Goal: Task Accomplishment & Management: Manage account settings

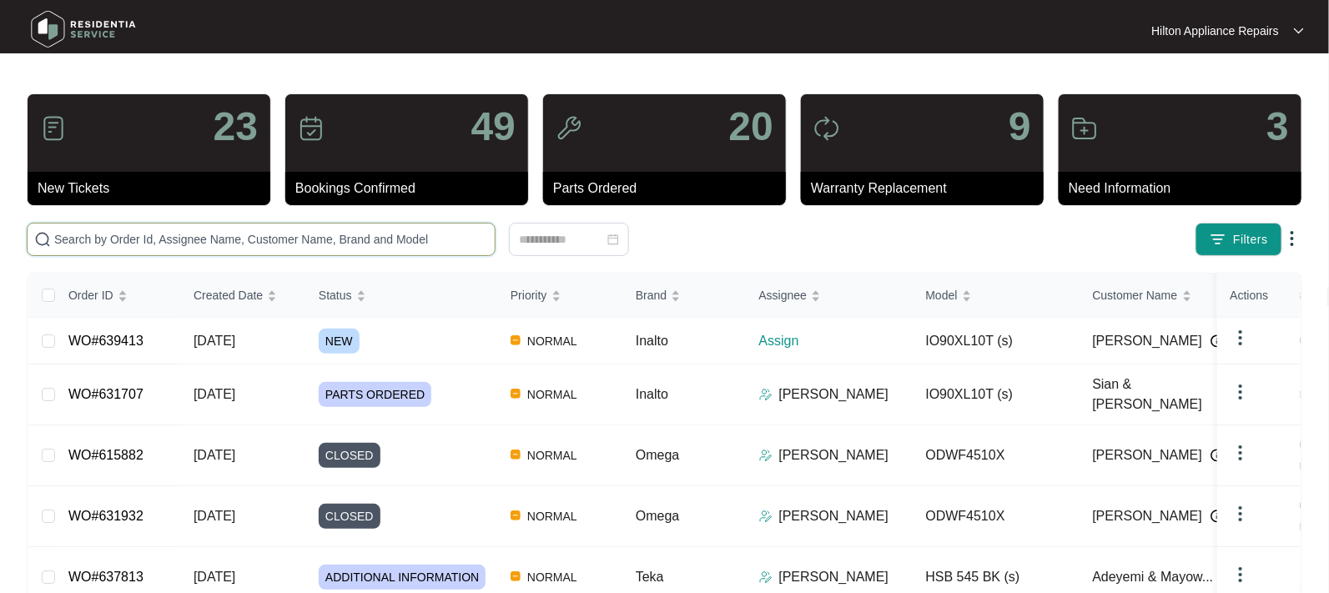
click at [88, 235] on input "text" at bounding box center [271, 239] width 434 height 18
paste input "639413"
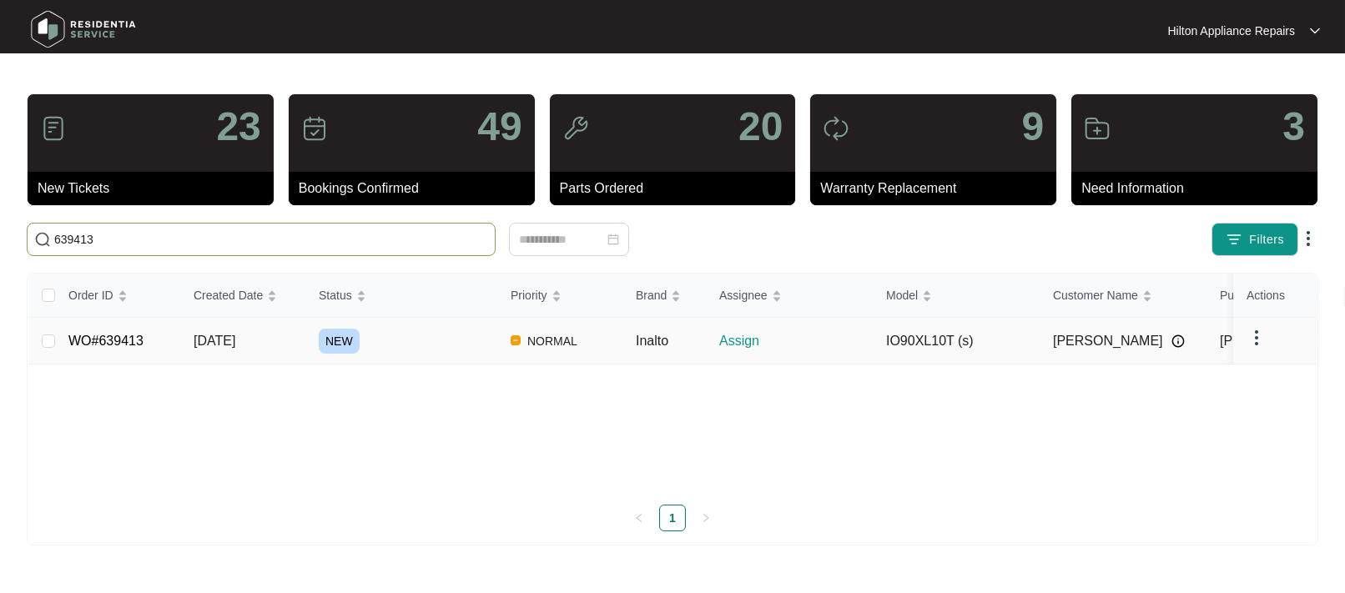
type input "639413"
click at [217, 344] on span "[DATE]" at bounding box center [215, 341] width 42 height 14
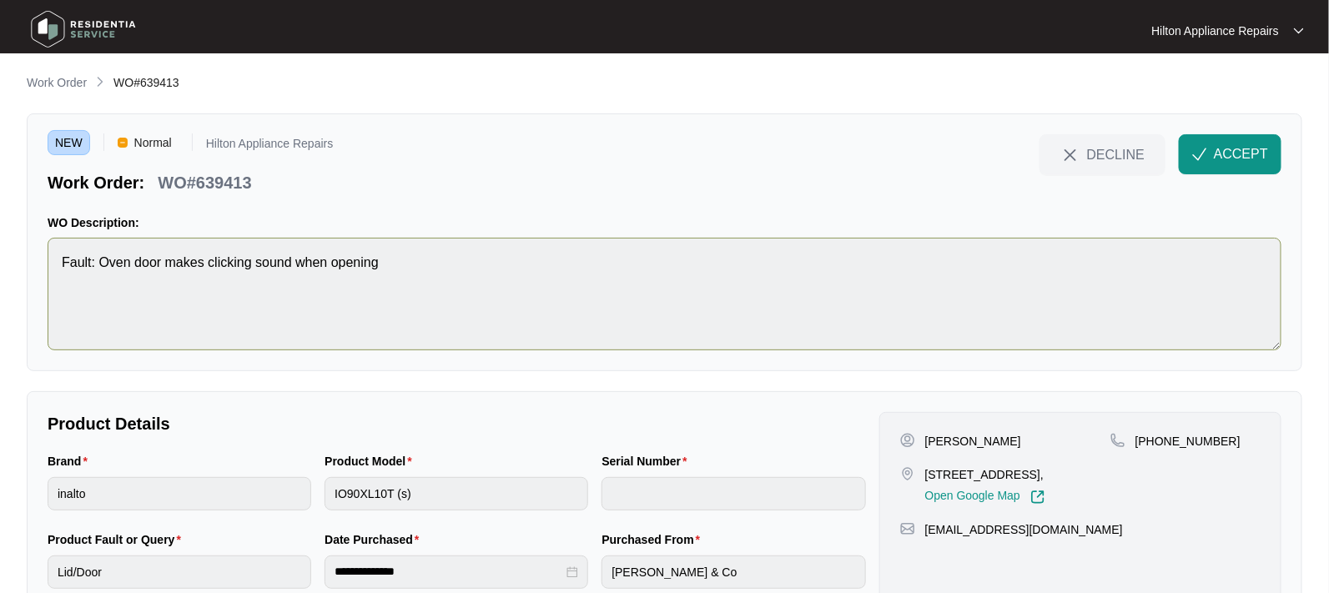
scroll to position [63, 0]
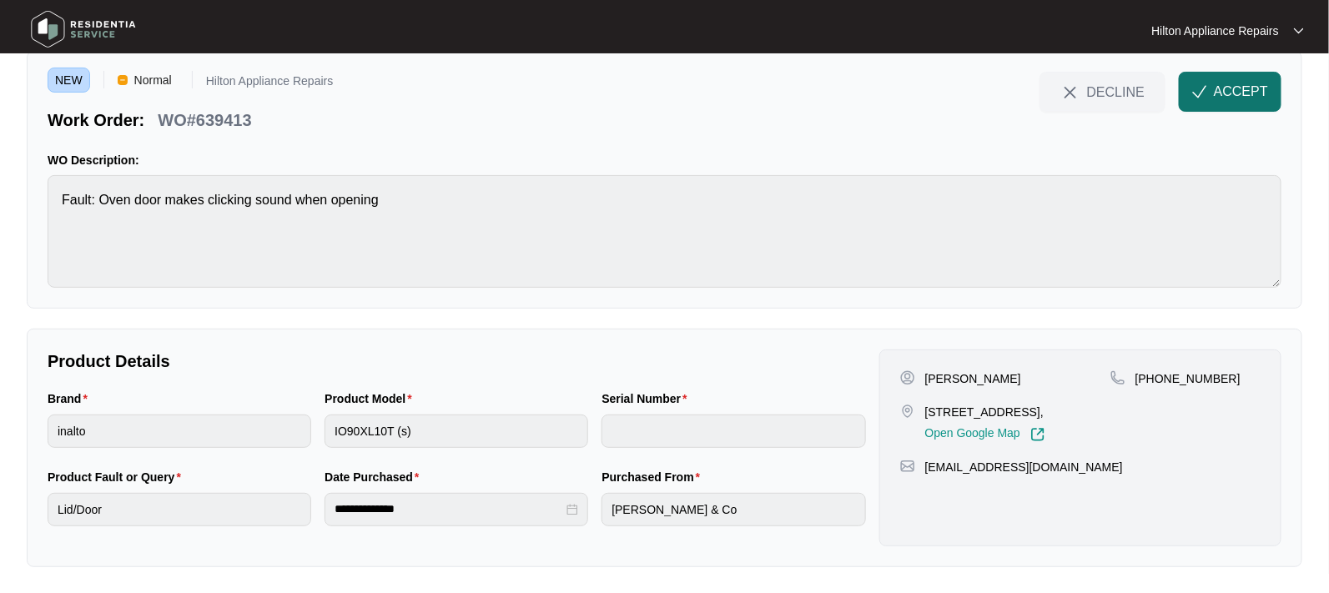
click at [1221, 83] on span "ACCEPT" at bounding box center [1241, 92] width 54 height 20
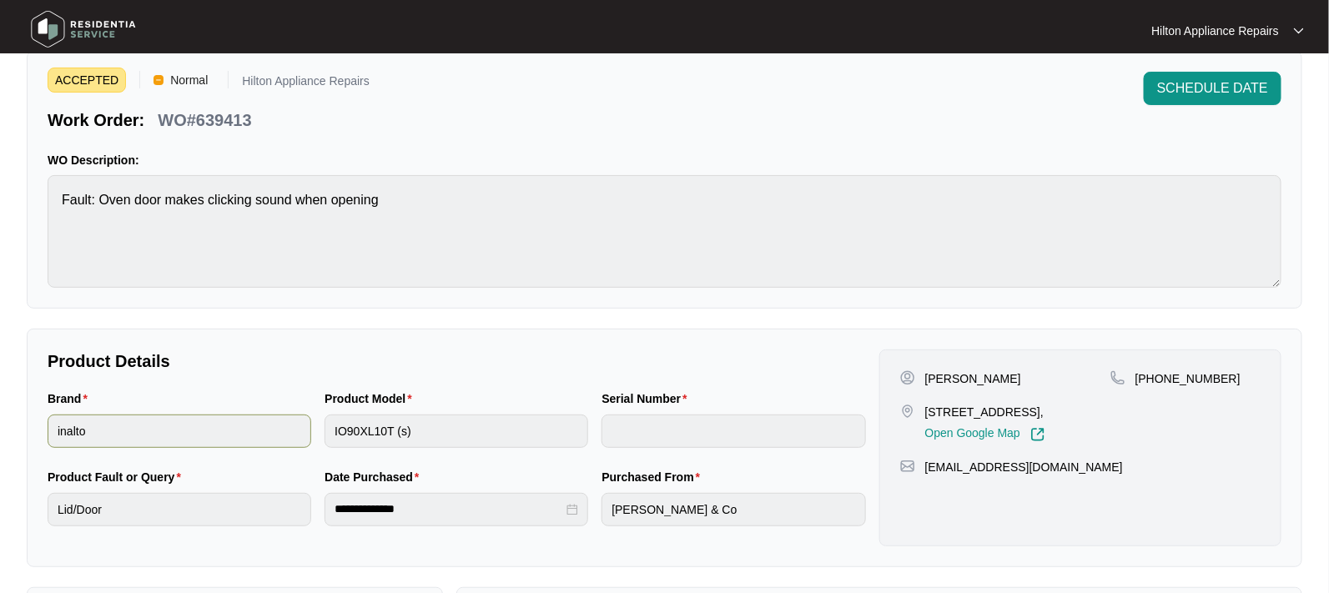
click at [233, 413] on div "Brand inalto Product Model IO90XL10T (s) Serial Number" at bounding box center [457, 429] width 832 height 78
drag, startPoint x: 1084, startPoint y: 412, endPoint x: 927, endPoint y: 403, distance: 157.2
click at [927, 404] on p "[STREET_ADDRESS]," at bounding box center [985, 412] width 120 height 17
copy p "[STREET_ADDRESS]"
drag, startPoint x: 996, startPoint y: 377, endPoint x: 949, endPoint y: 373, distance: 47.7
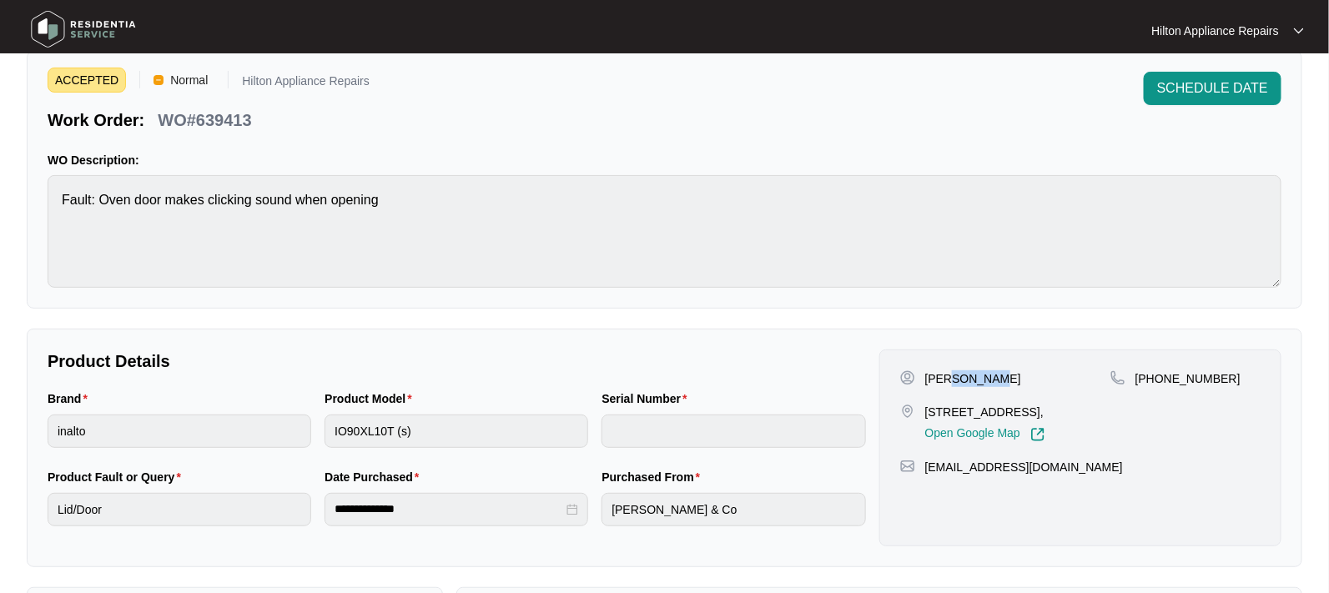
click at [949, 373] on div "[PERSON_NAME]" at bounding box center [1005, 379] width 210 height 17
copy p "Hondema"
drag, startPoint x: 1214, startPoint y: 377, endPoint x: 1153, endPoint y: 376, distance: 60.9
click at [1153, 376] on div "[PHONE_NUMBER]" at bounding box center [1186, 379] width 150 height 17
copy p "439462493"
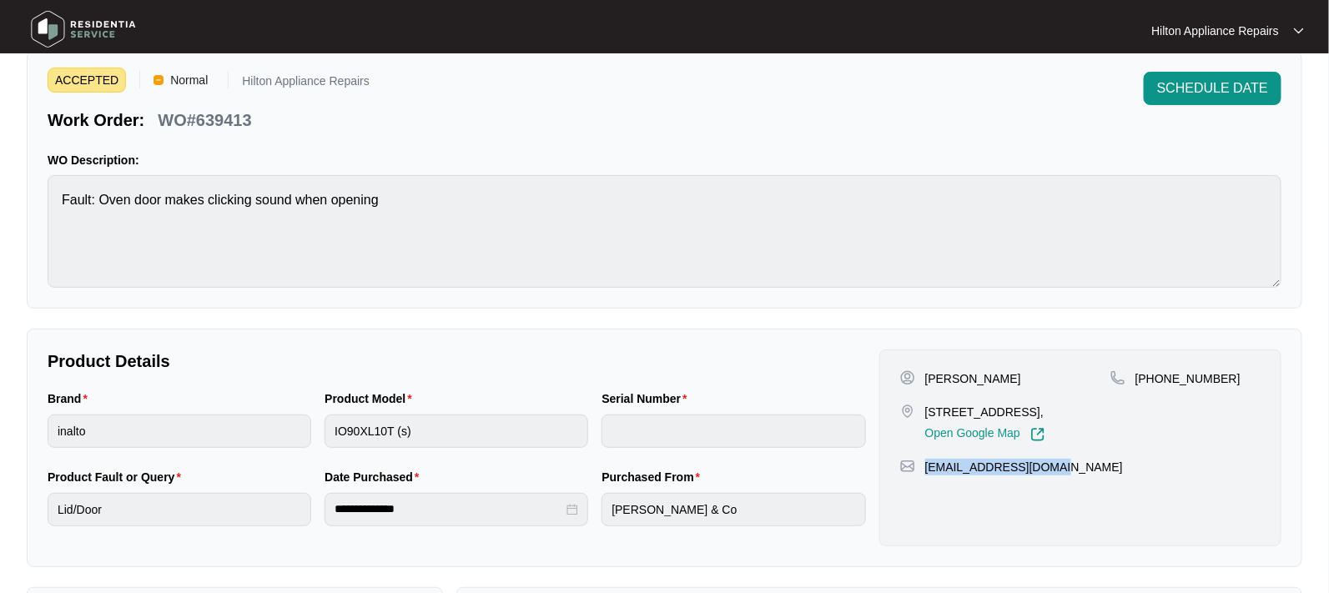
drag, startPoint x: 1051, startPoint y: 482, endPoint x: 923, endPoint y: 478, distance: 127.7
click at [923, 476] on div "[EMAIL_ADDRESS][DOMAIN_NAME]" at bounding box center [1080, 467] width 361 height 17
copy p "[EMAIL_ADDRESS][DOMAIN_NAME]"
click at [260, 433] on div "Brand inalto Product Model IO90XL10T (s) Serial Number" at bounding box center [457, 429] width 832 height 78
click at [154, 418] on div "Brand inalto Product Model IO90XL10T (s) Serial Number" at bounding box center [457, 429] width 832 height 78
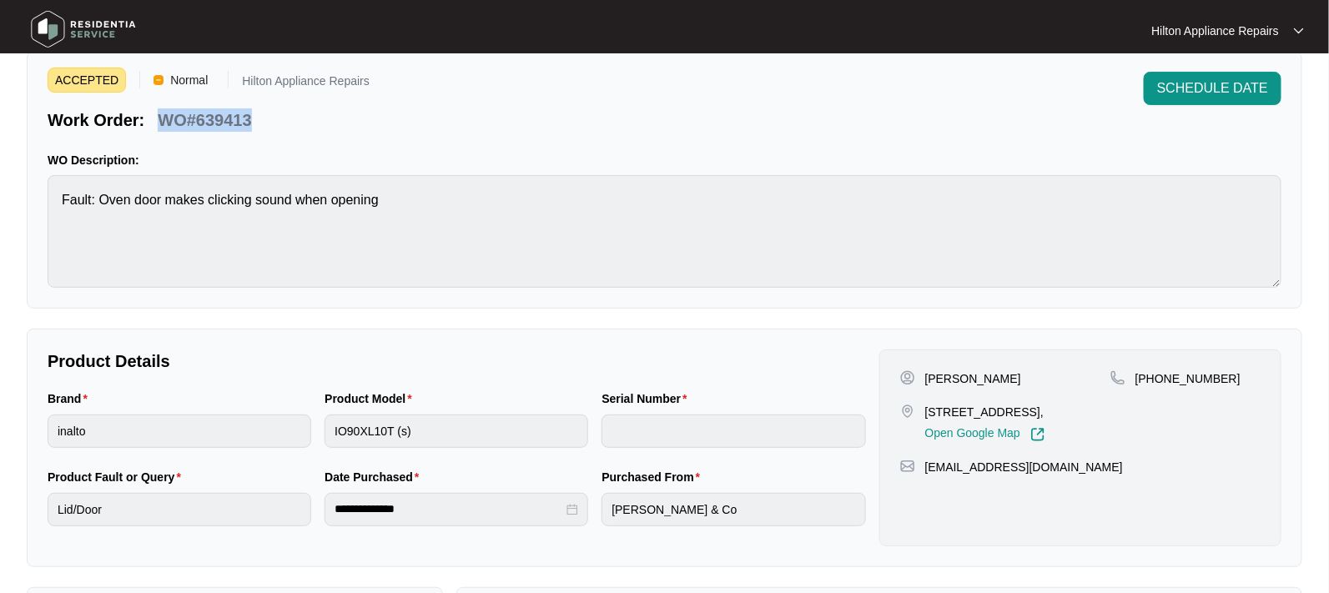
drag, startPoint x: 256, startPoint y: 118, endPoint x: 160, endPoint y: 120, distance: 96.0
click at [160, 120] on div "WO#639413" at bounding box center [204, 117] width 107 height 29
copy p "WO#639413"
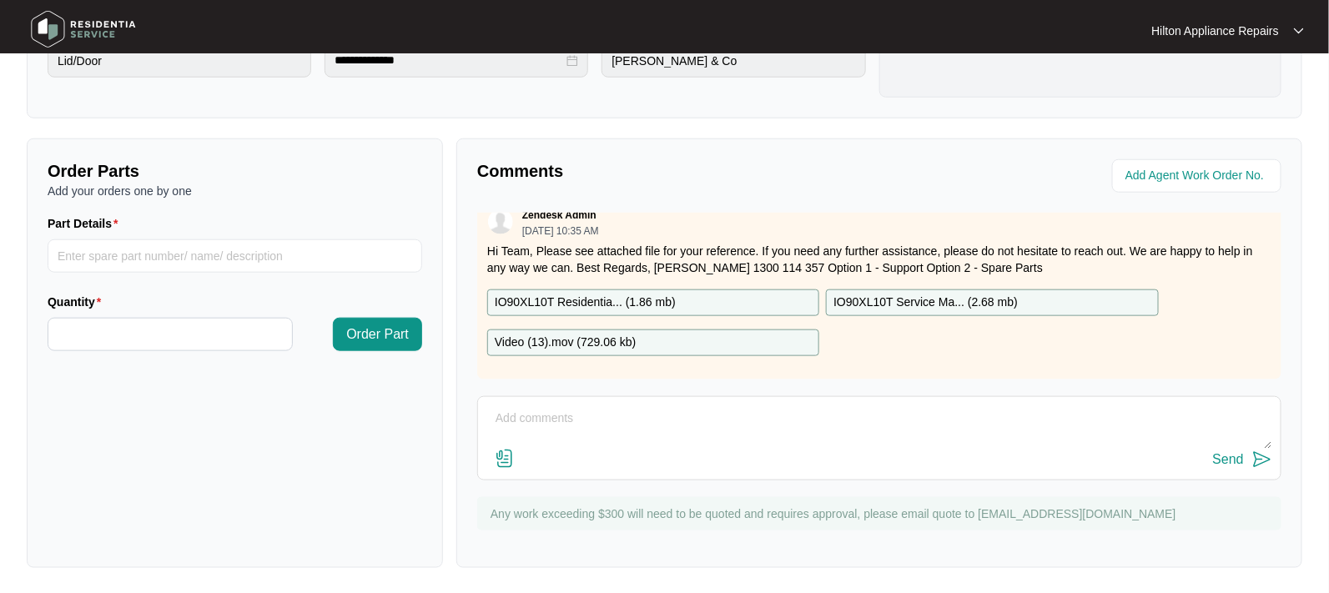
scroll to position [29, 0]
click at [561, 406] on textarea at bounding box center [880, 427] width 786 height 43
paste textarea "Called [PERSON_NAME] LMTC & texted"
type textarea "Called [PERSON_NAME] LMTC & texted"
click at [1233, 456] on div "Send" at bounding box center [1228, 459] width 31 height 15
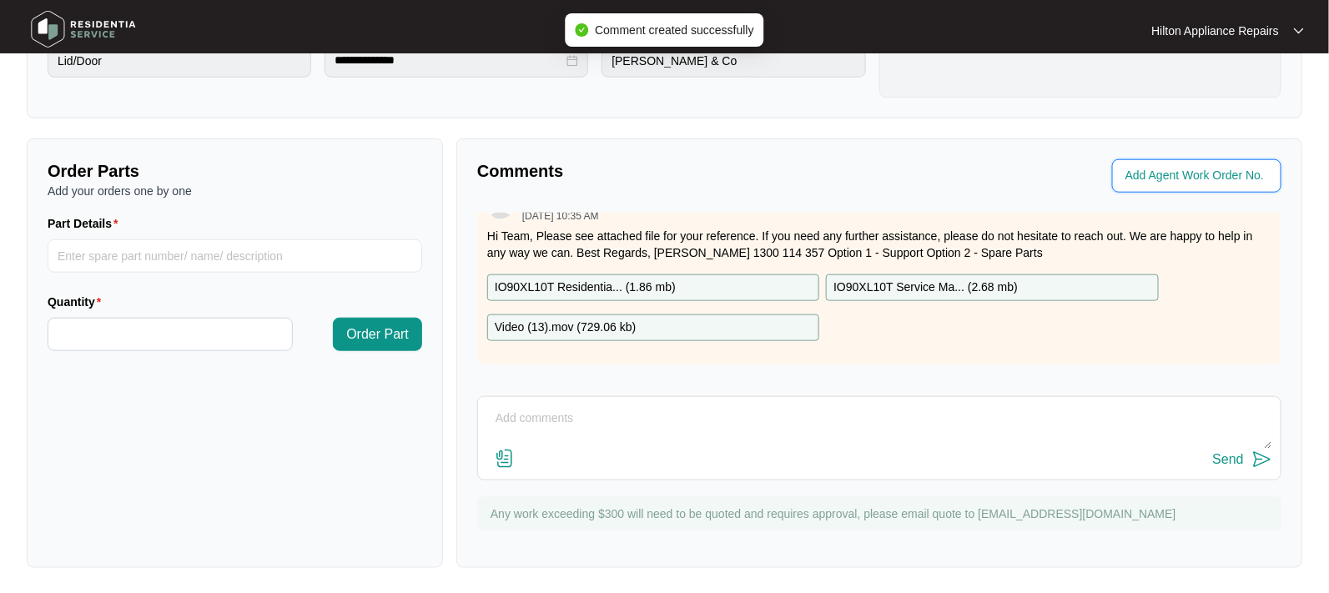
click at [1164, 174] on input "string" at bounding box center [1199, 176] width 146 height 20
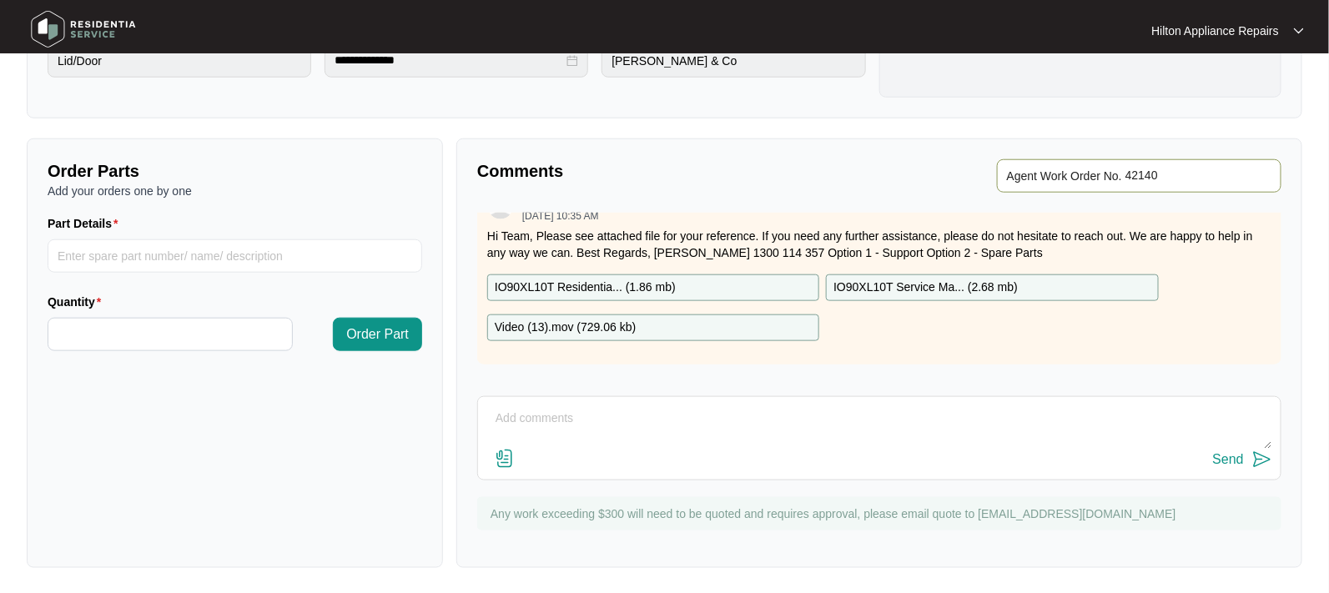
type input "42140"
click at [834, 165] on p "Comments" at bounding box center [672, 170] width 391 height 23
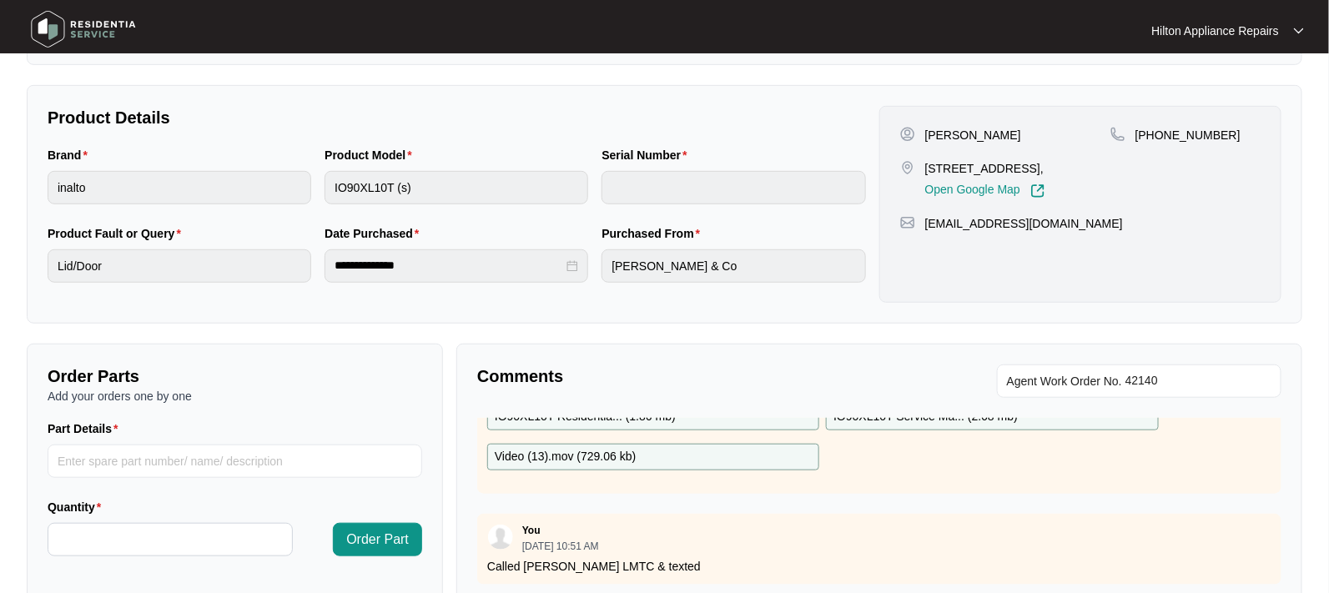
scroll to position [0, 0]
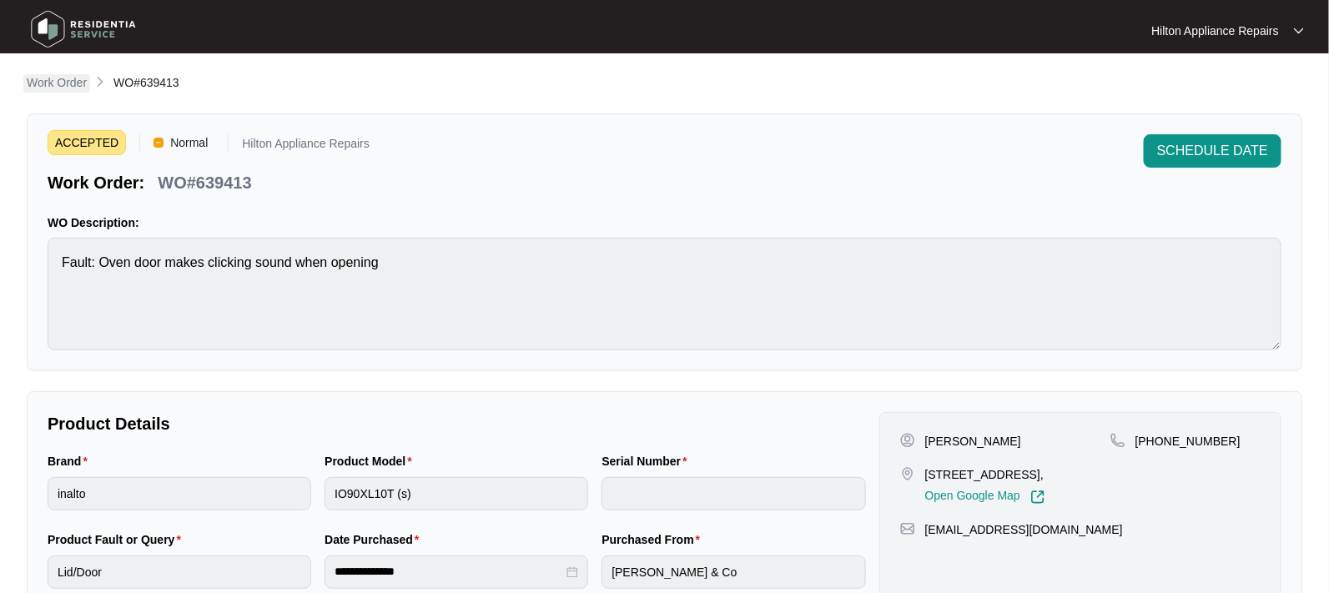
click at [47, 78] on p "Work Order" at bounding box center [57, 82] width 60 height 17
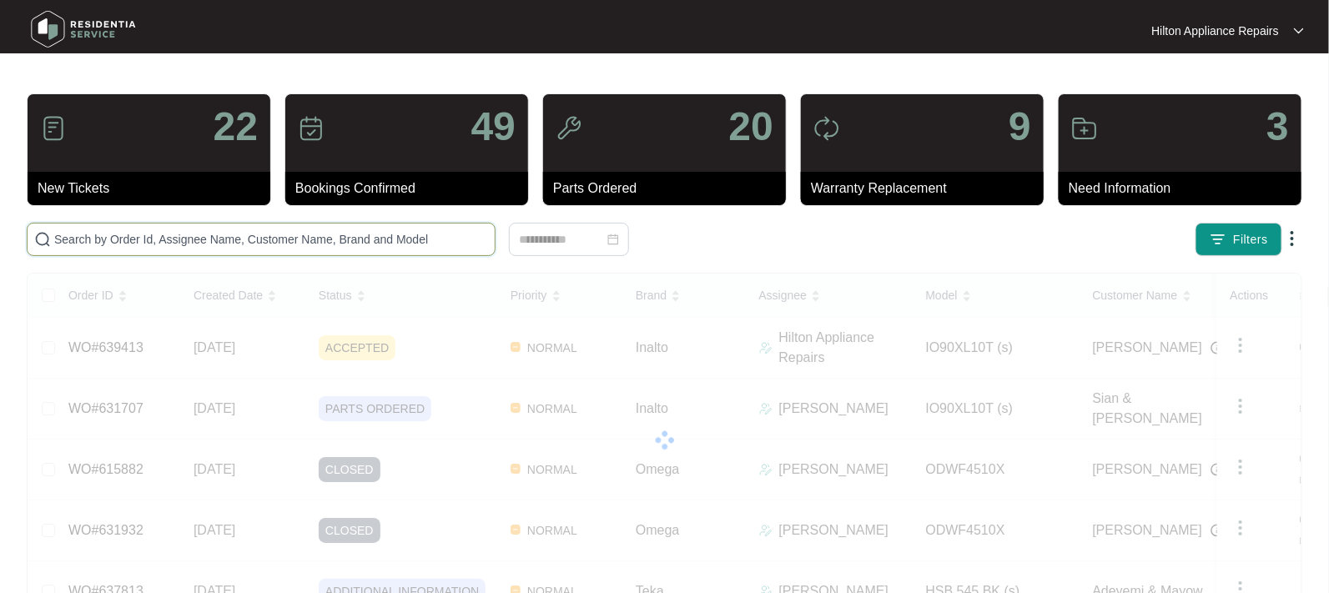
click at [113, 240] on input "text" at bounding box center [271, 239] width 434 height 18
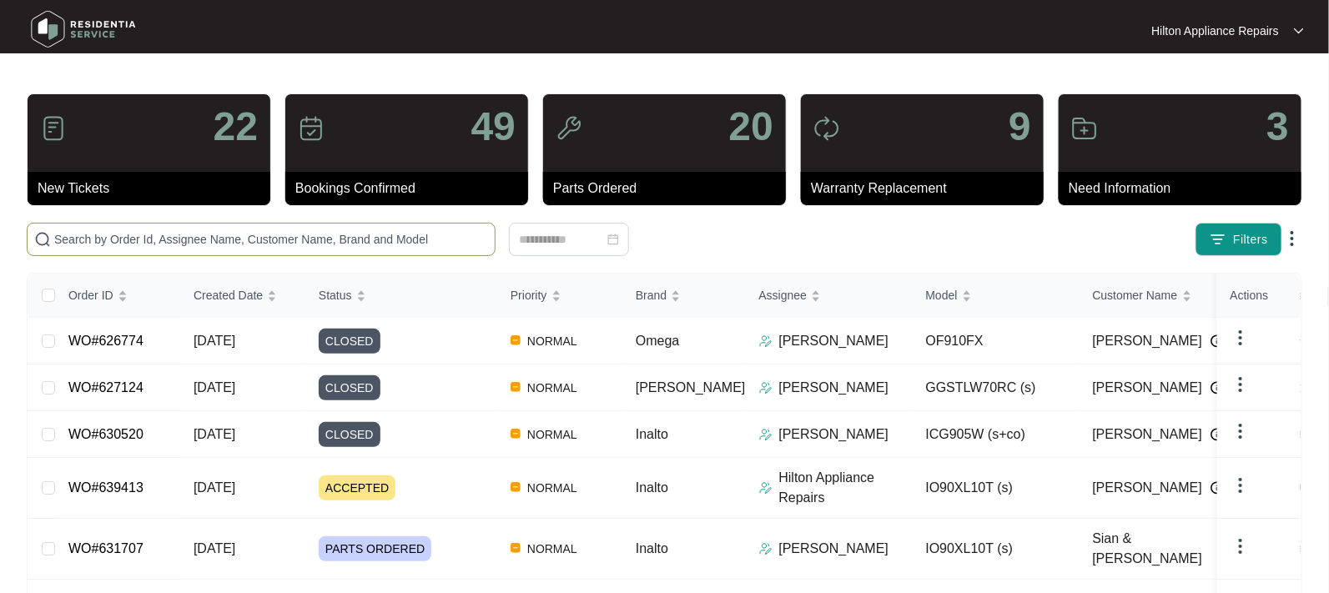
paste input "WORK ORDER NUMBER : WO#639413"
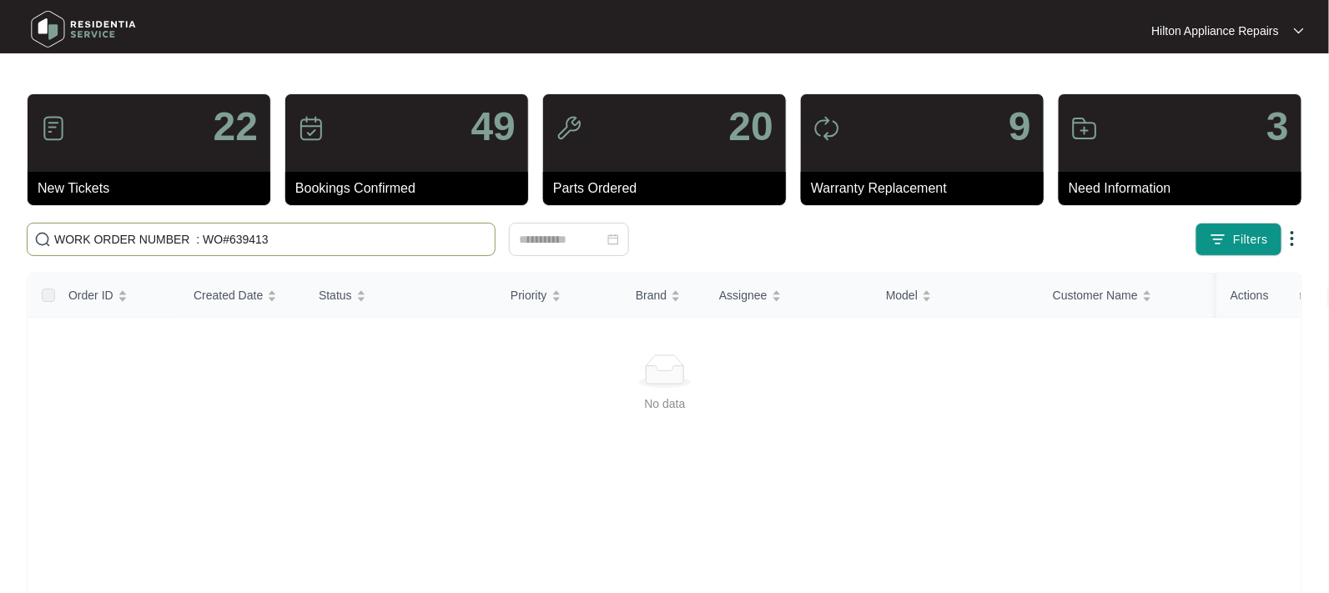
drag, startPoint x: 191, startPoint y: 238, endPoint x: 19, endPoint y: 237, distance: 171.9
click at [20, 237] on div "WORK ORDER NUMBER : WO#639413" at bounding box center [354, 239] width 668 height 33
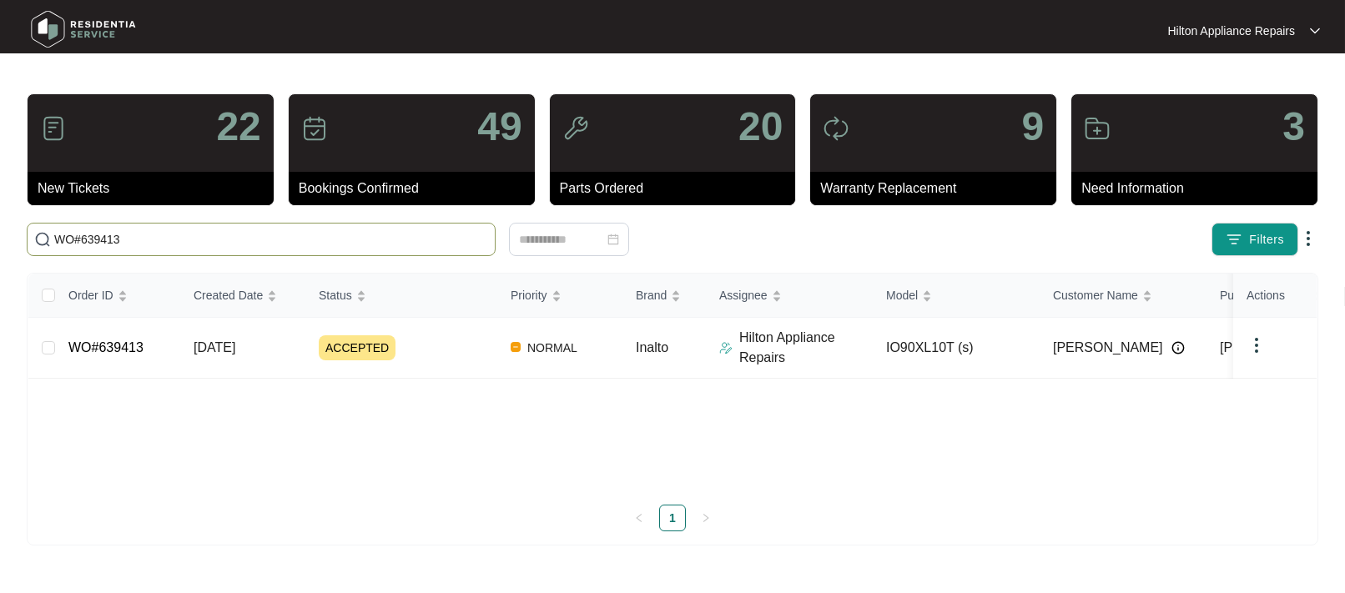
click at [159, 238] on input "WO#639413" at bounding box center [271, 239] width 434 height 18
type input "WO#639413"
click at [222, 345] on span "[DATE]" at bounding box center [215, 347] width 42 height 14
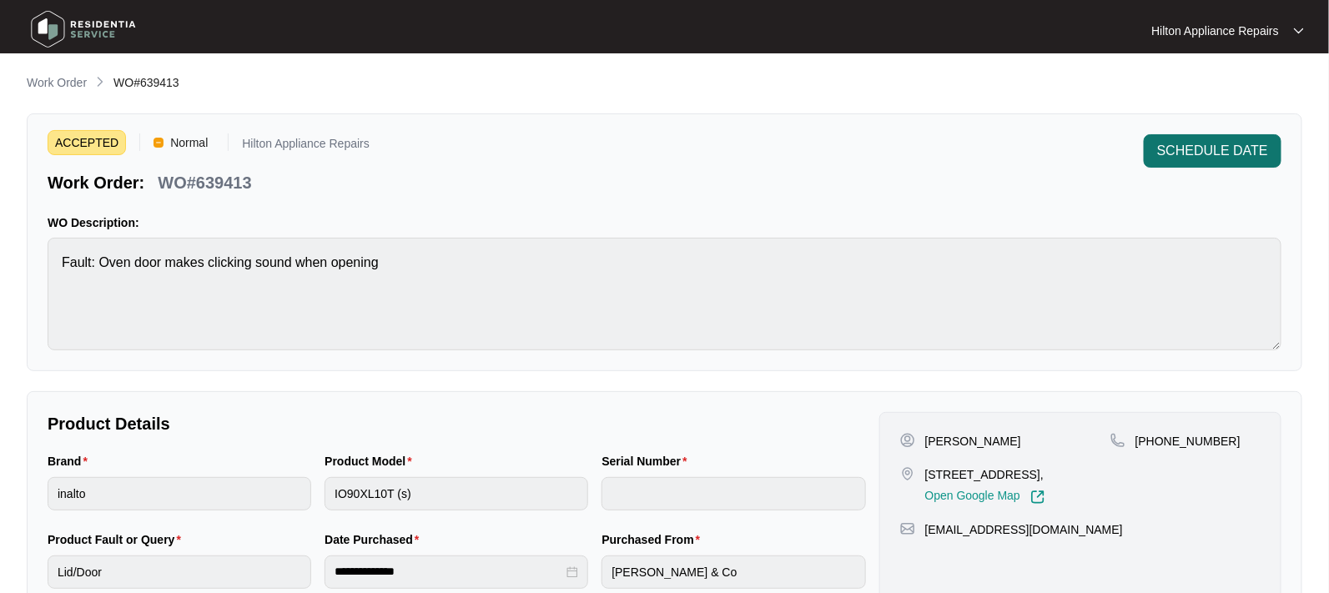
click at [1224, 151] on span "SCHEDULE DATE" at bounding box center [1212, 151] width 111 height 20
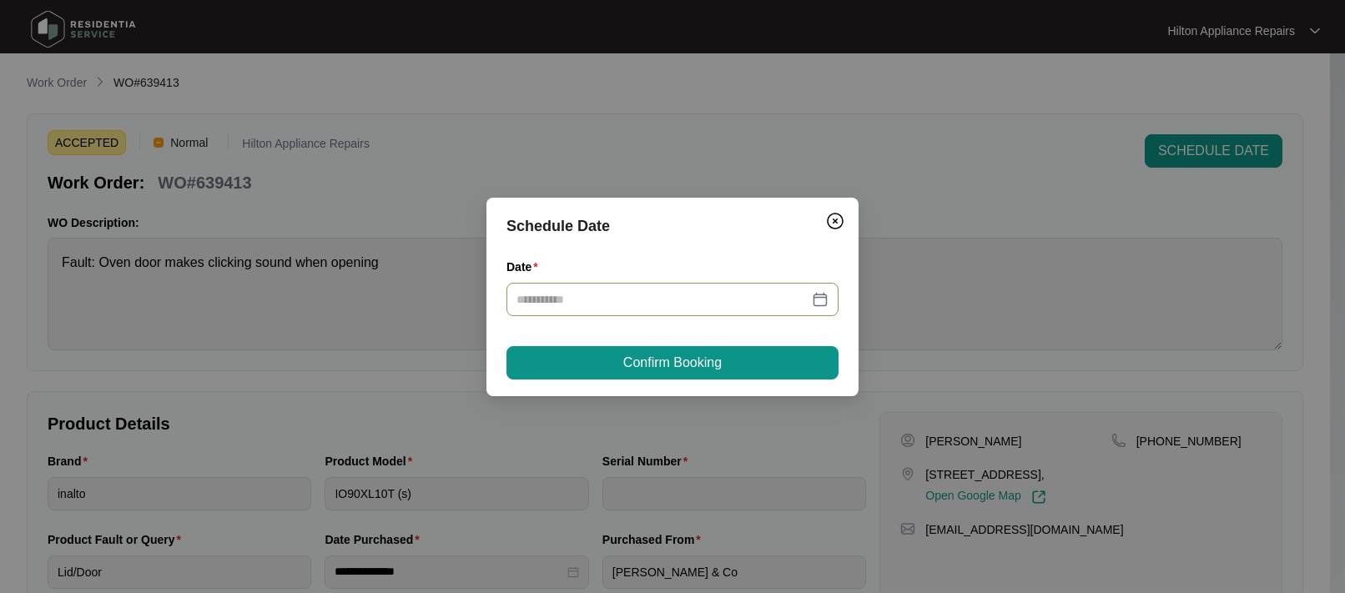
click at [827, 297] on div at bounding box center [673, 299] width 312 height 18
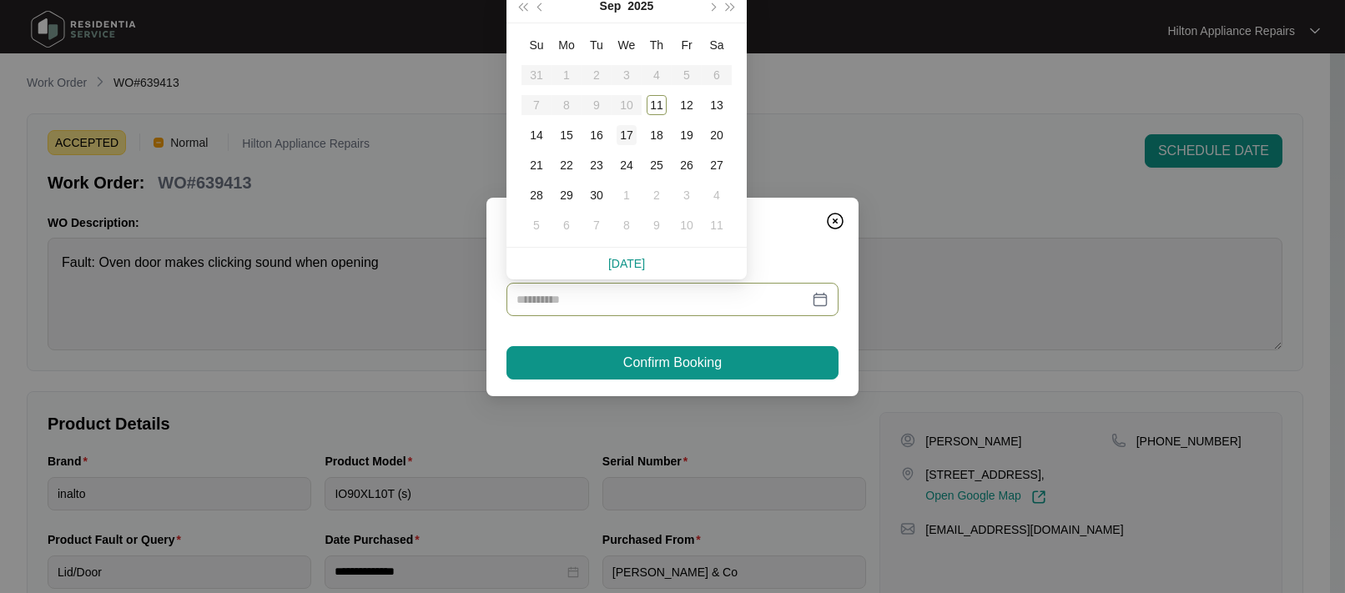
type input "**********"
click at [594, 134] on div "16" at bounding box center [597, 135] width 20 height 20
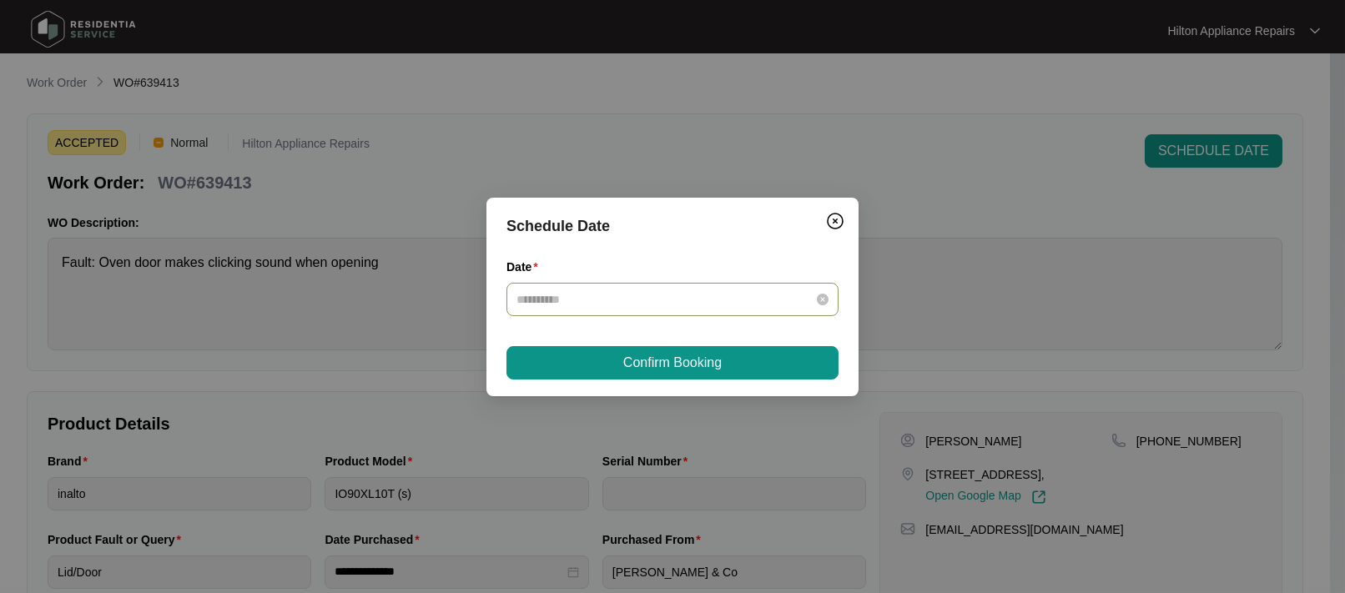
type input "**********"
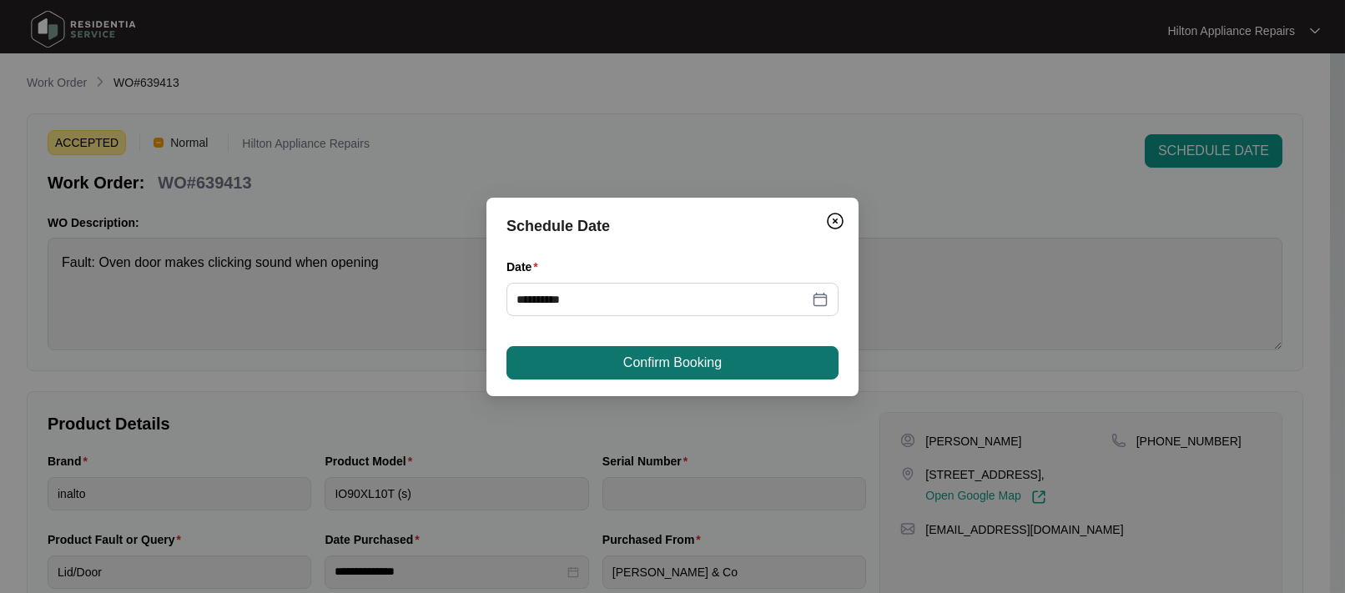
click at [659, 359] on span "Confirm Booking" at bounding box center [672, 363] width 98 height 20
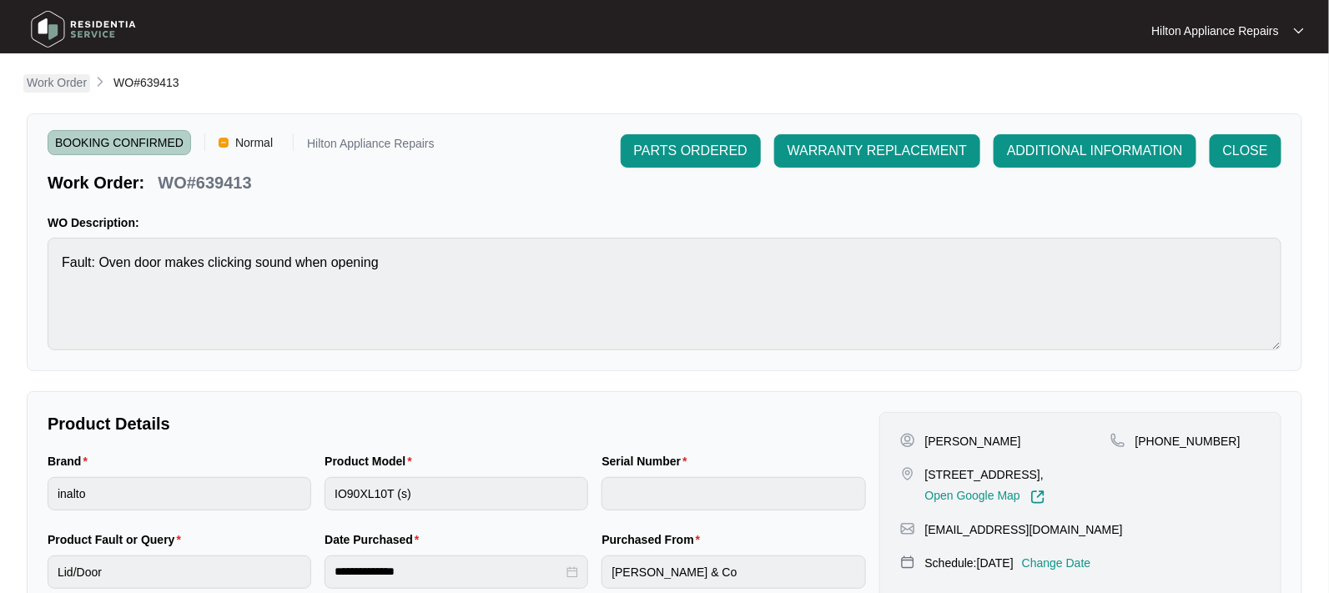
click at [58, 81] on p "Work Order" at bounding box center [57, 82] width 60 height 17
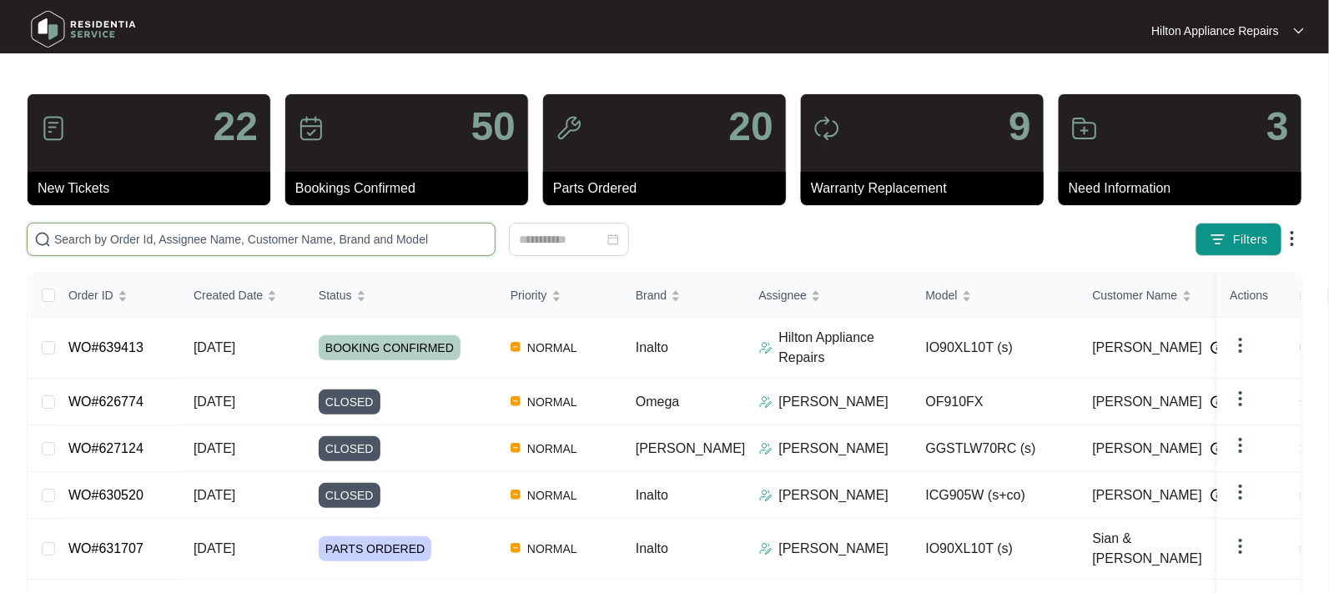
click at [74, 238] on input "text" at bounding box center [271, 239] width 434 height 18
paste input "WORK ORDER NUMBER : WO#639413"
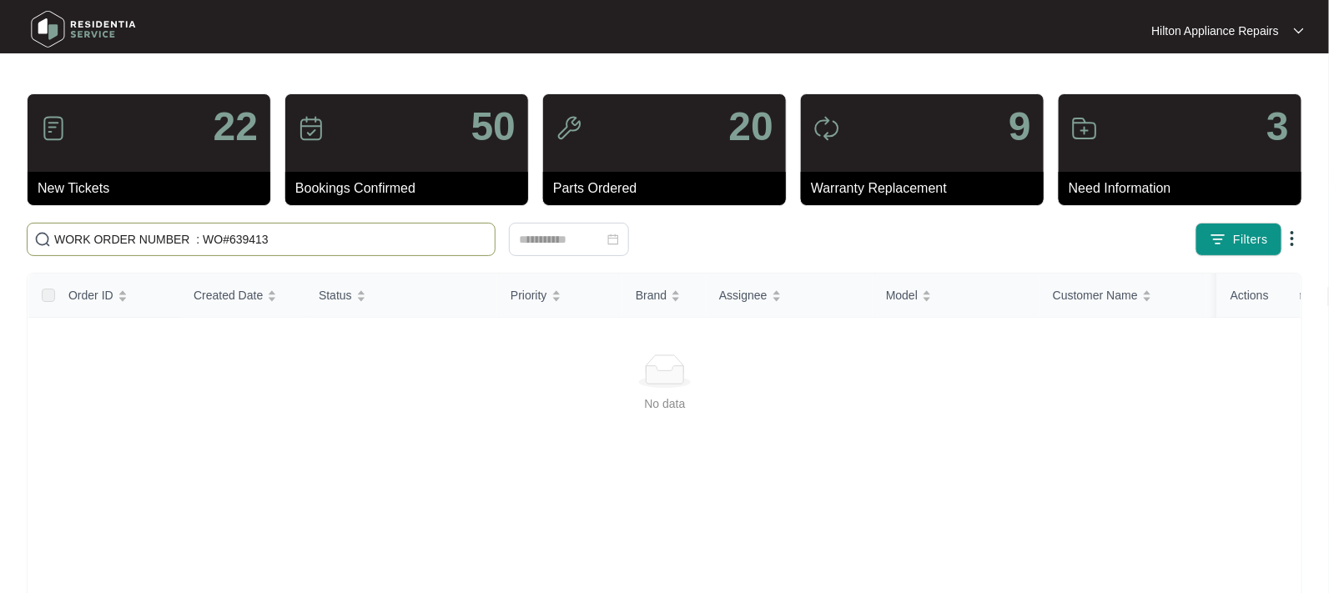
drag, startPoint x: 191, startPoint y: 238, endPoint x: -224, endPoint y: 235, distance: 414.8
click at [0, 235] on html "Hilton Appliance Repairs Hilton App... 22 New Tickets 50 Bookings Confirmed 20 …" at bounding box center [664, 392] width 1329 height 785
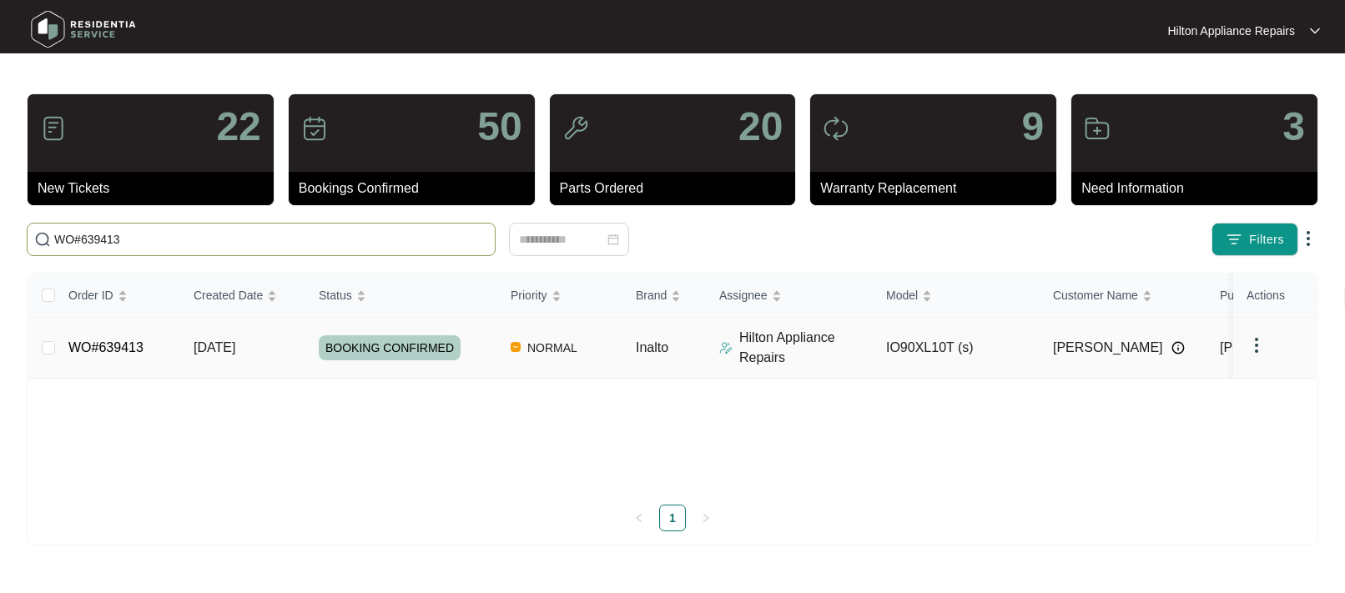
type input "WO#639413"
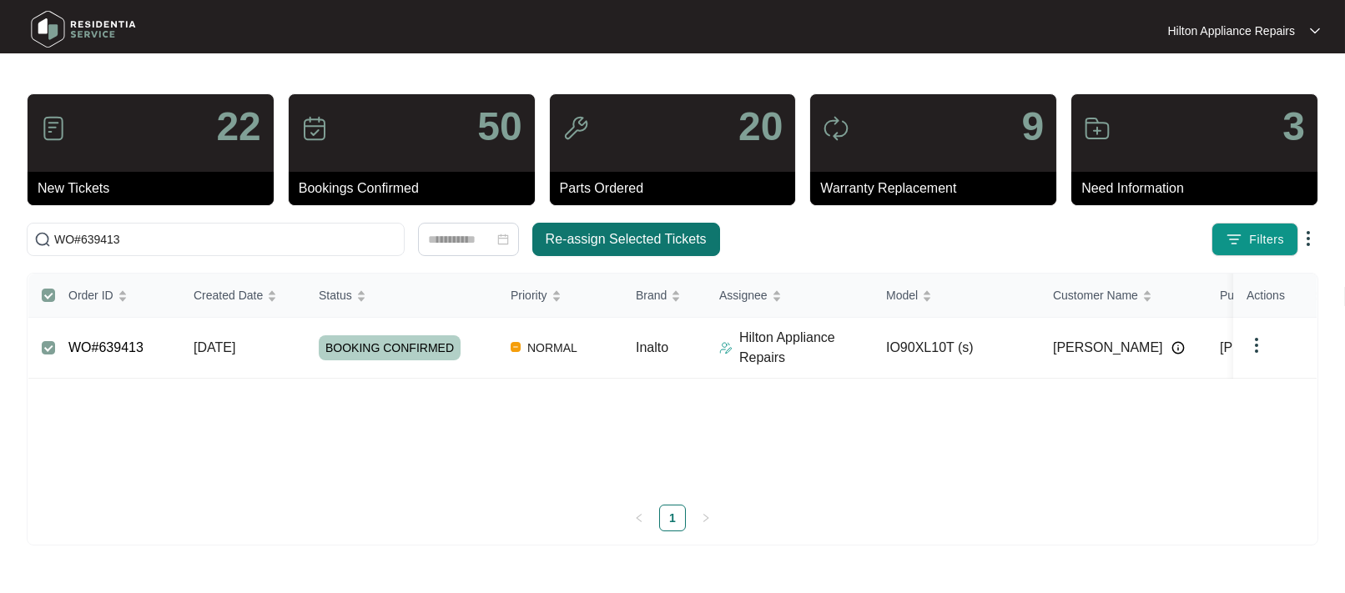
click at [596, 241] on span "Re-assign Selected Tickets" at bounding box center [626, 239] width 161 height 20
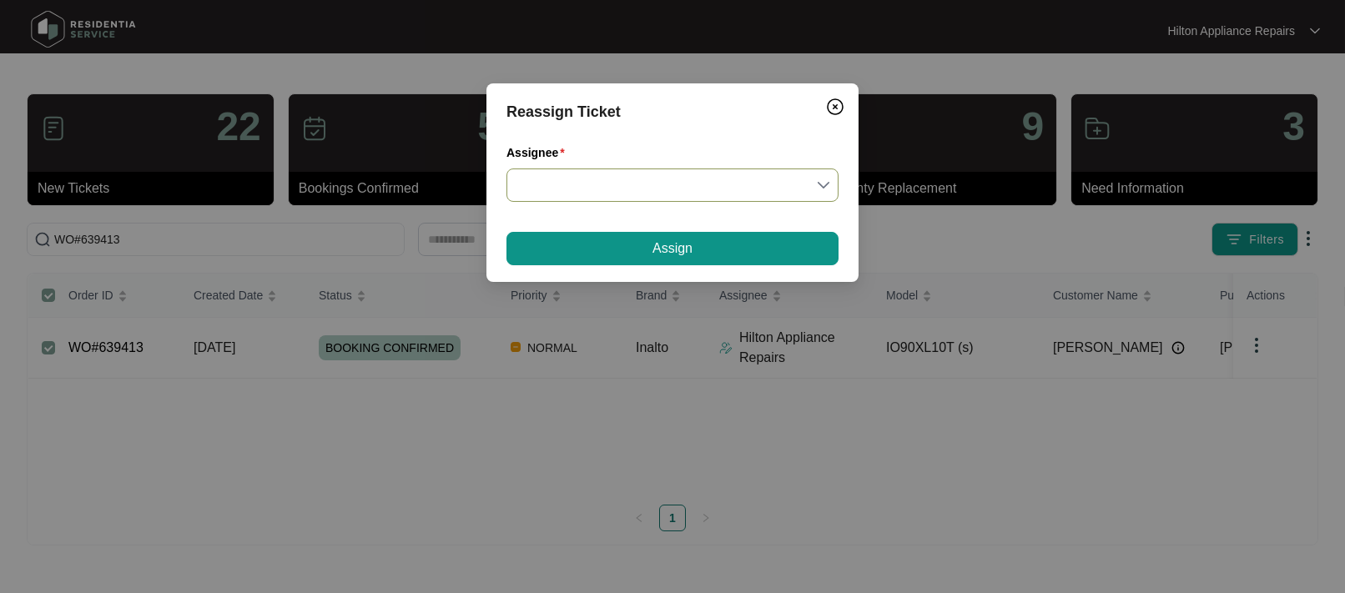
click at [824, 189] on input "Assignee" at bounding box center [673, 185] width 312 height 32
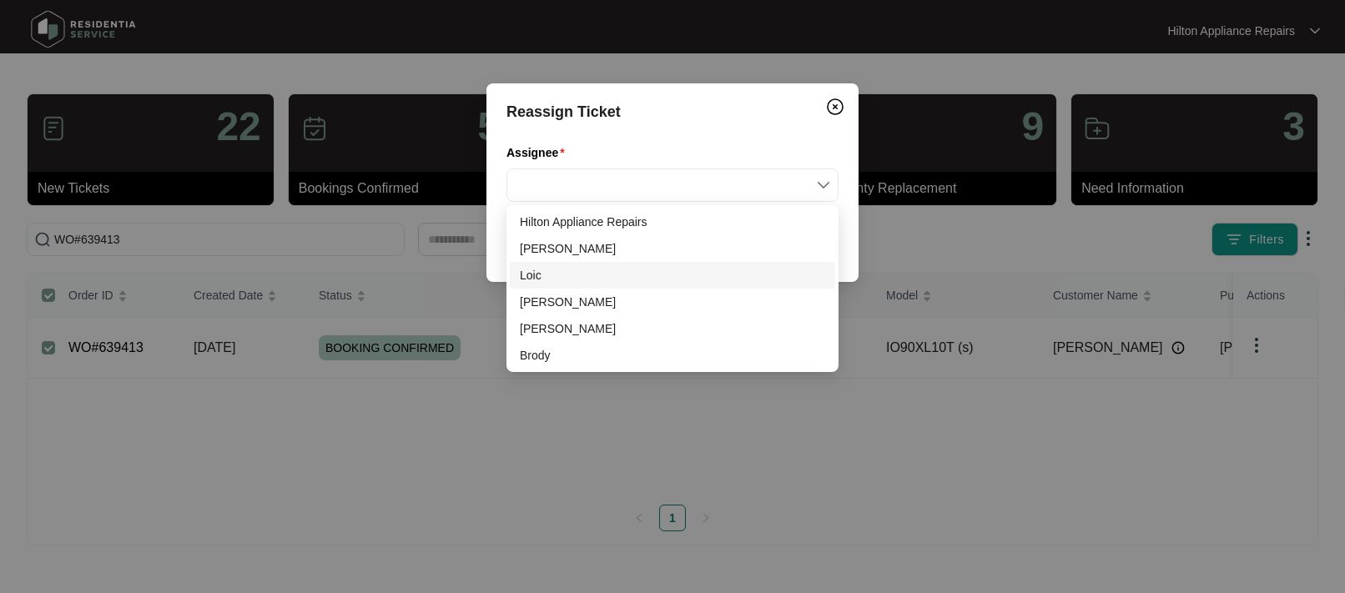
click at [552, 277] on div "Loic" at bounding box center [672, 275] width 305 height 18
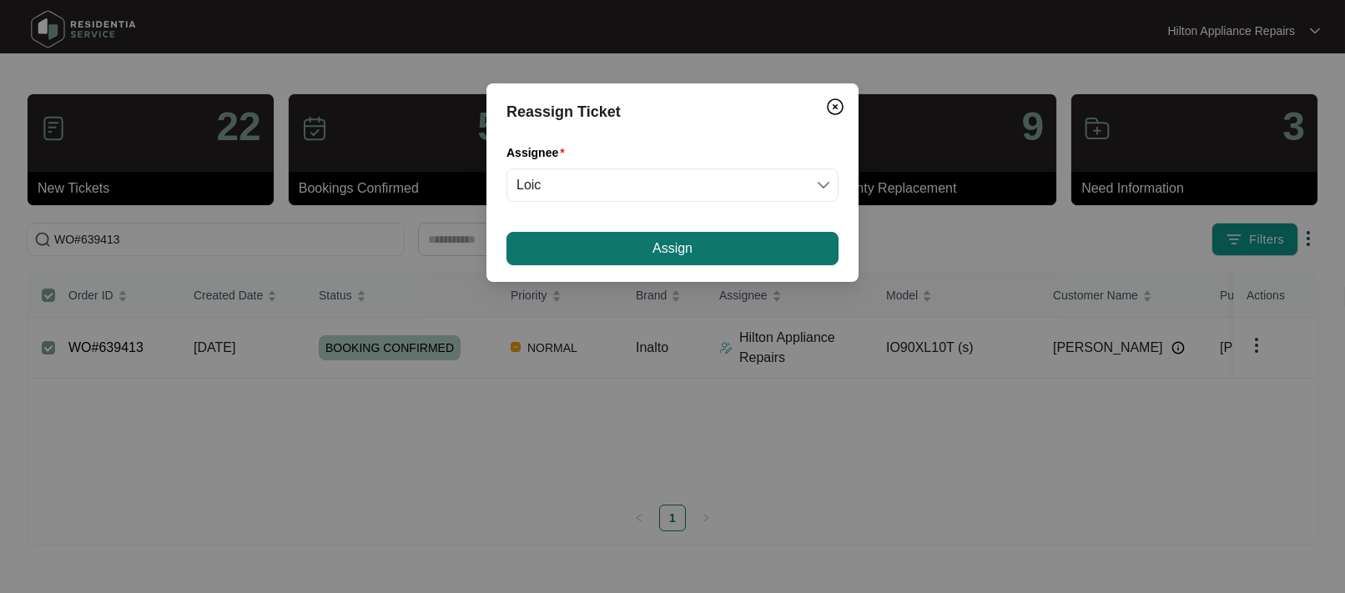
click at [653, 249] on span "Assign" at bounding box center [673, 249] width 40 height 20
